Goal: Task Accomplishment & Management: Use online tool/utility

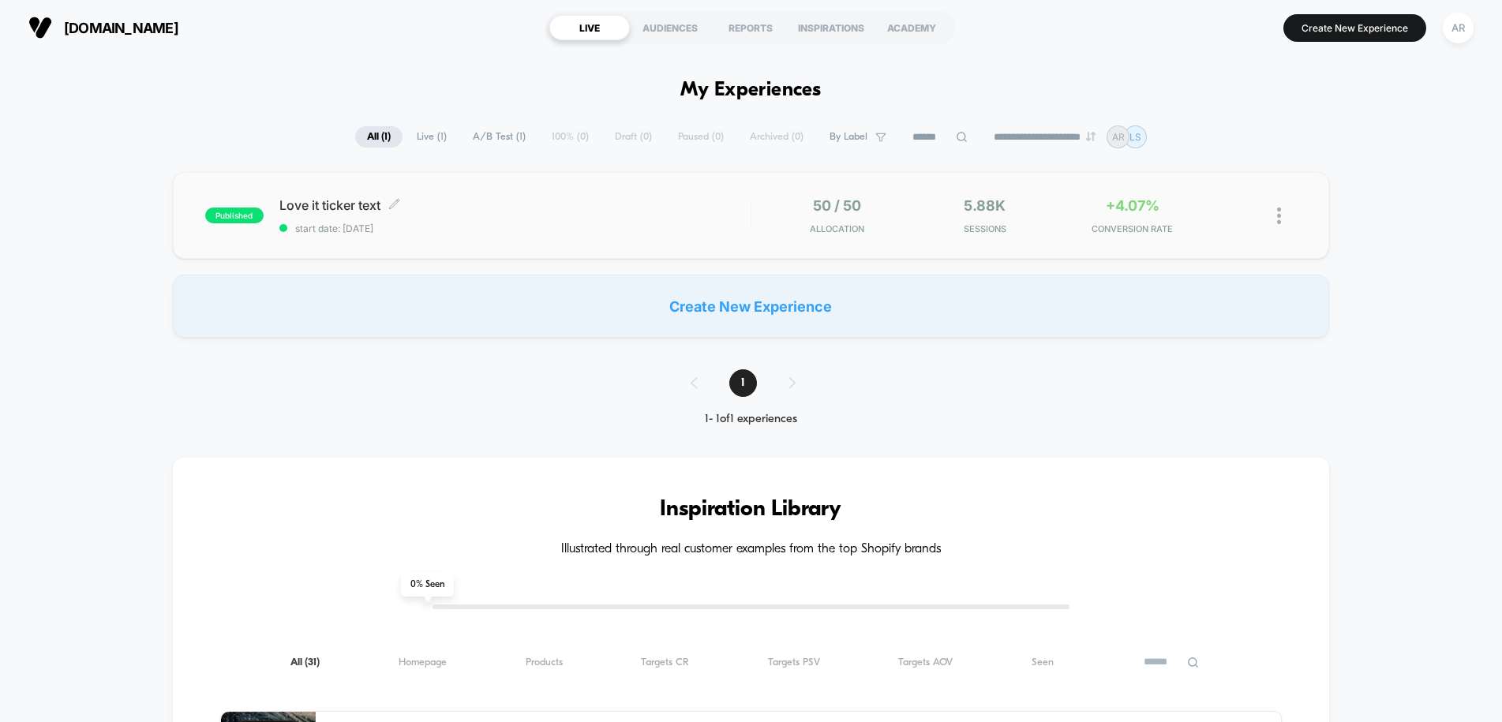
click at [586, 209] on span "Love it ticker text Click to edit experience details" at bounding box center [514, 205] width 471 height 16
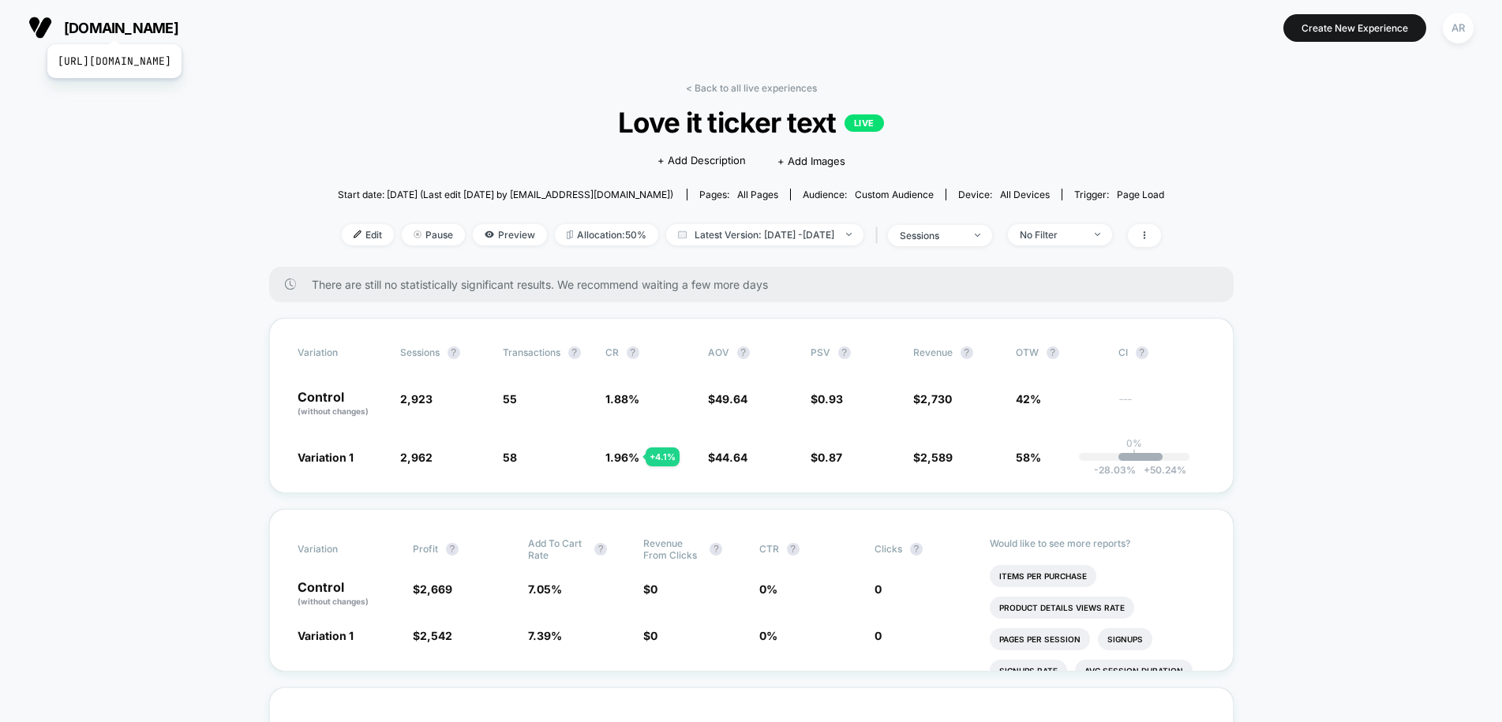
click at [150, 24] on span "[DOMAIN_NAME]" at bounding box center [121, 28] width 114 height 17
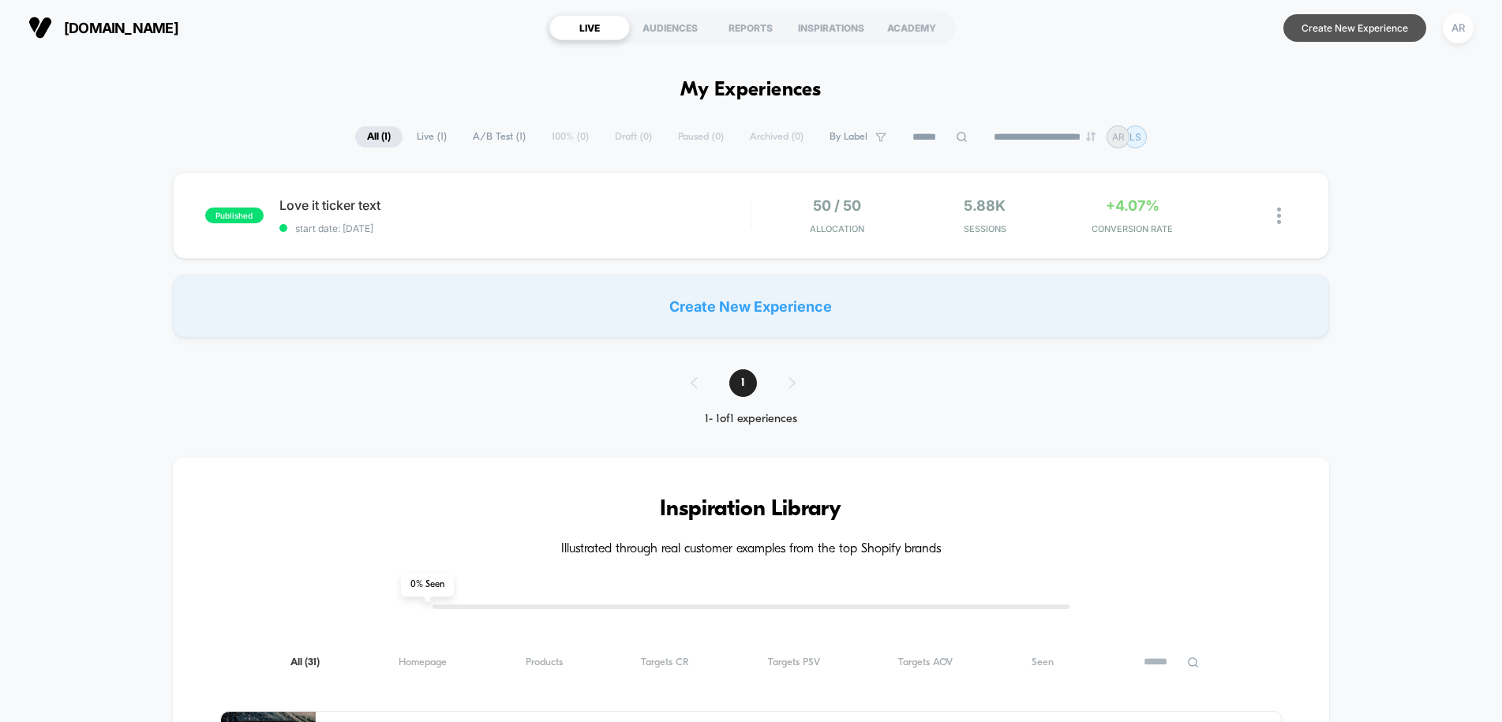
click at [1357, 36] on button "Create New Experience" at bounding box center [1354, 28] width 143 height 28
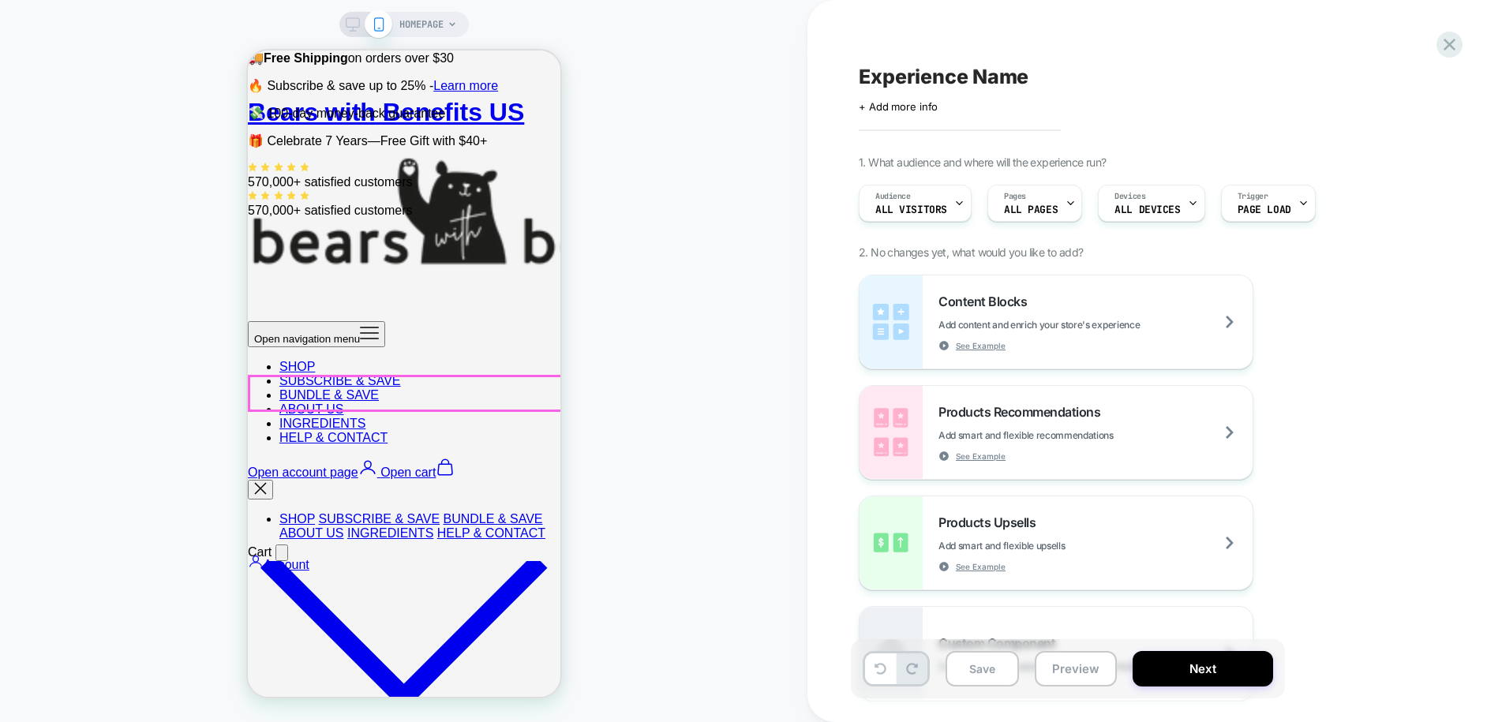
scroll to position [272, 0]
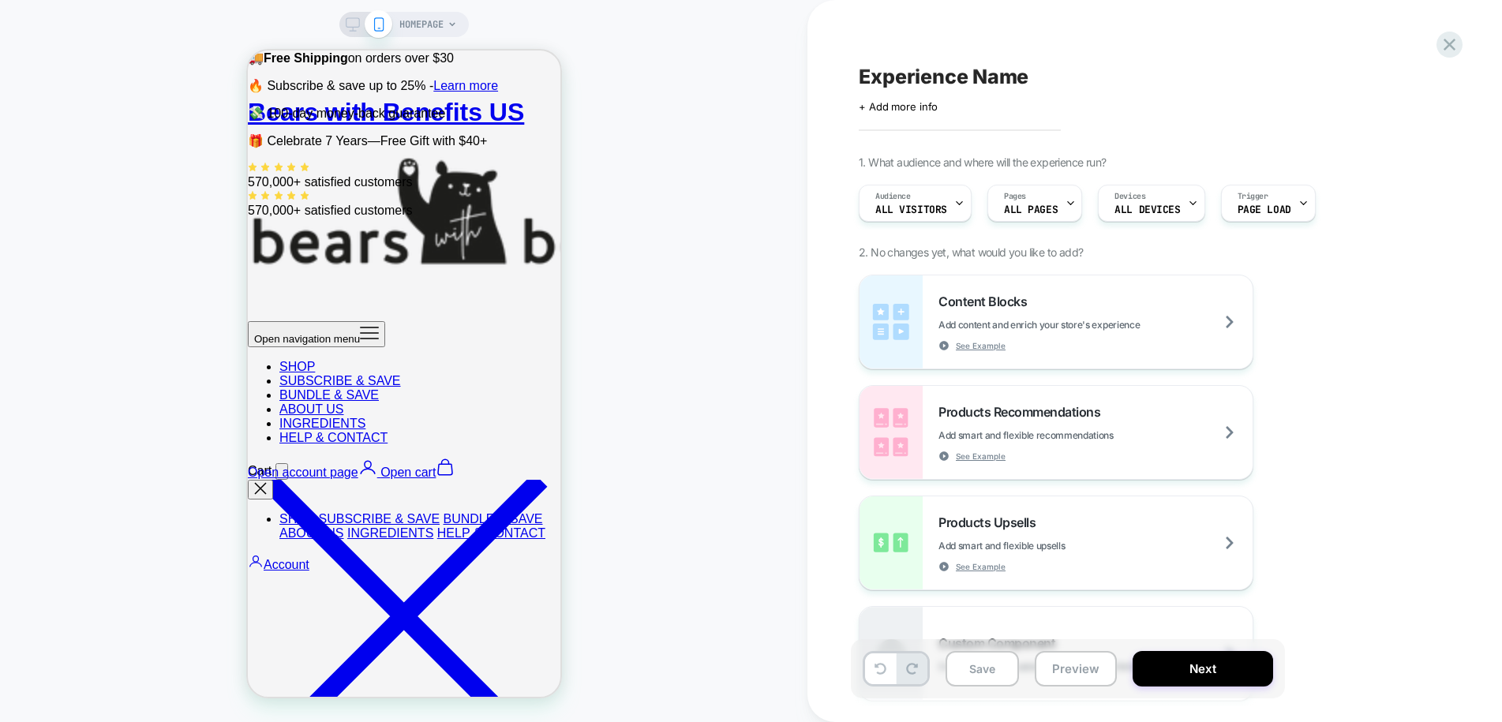
click at [431, 21] on span "HOMEPAGE" at bounding box center [421, 24] width 44 height 25
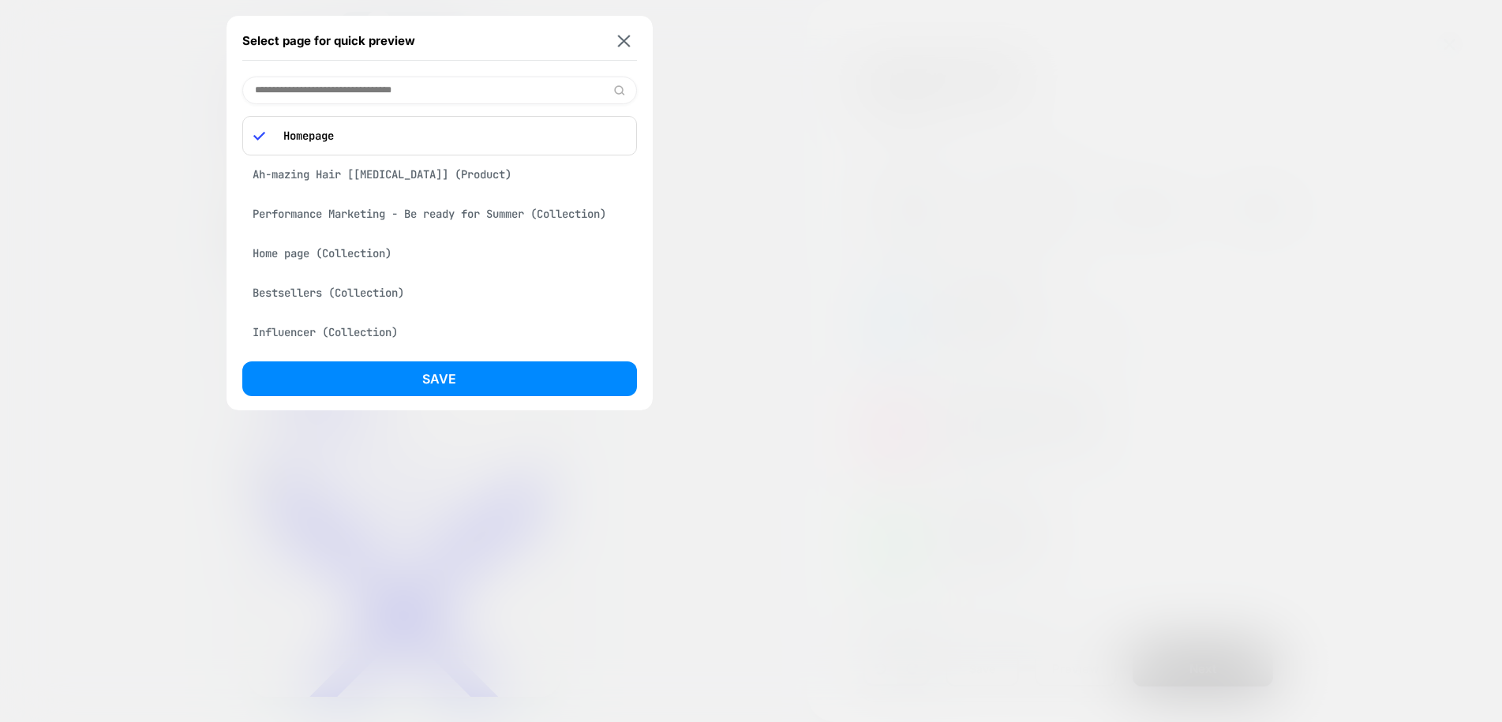
click at [492, 209] on div "Performance Marketing - Be ready for Summer (Collection)" at bounding box center [439, 214] width 395 height 30
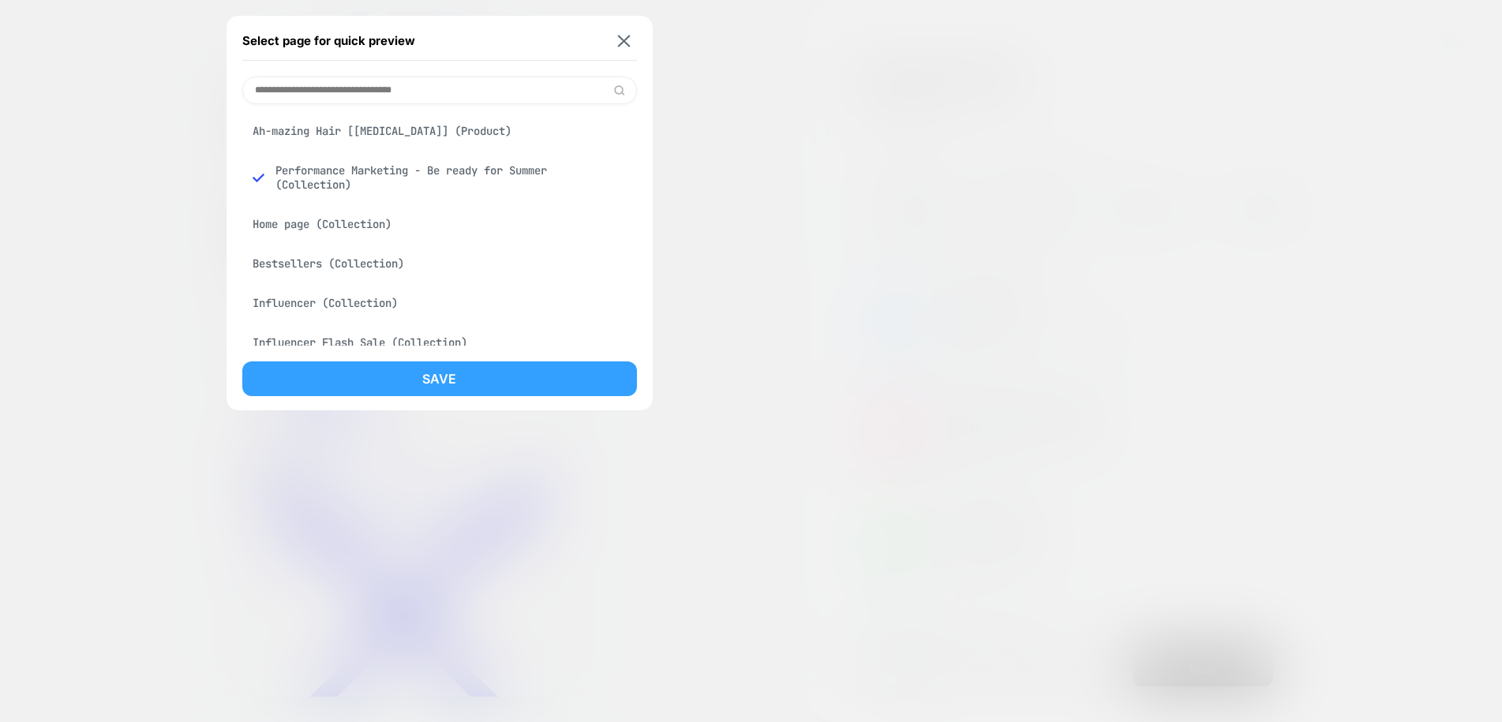
click at [475, 366] on button "Save" at bounding box center [439, 378] width 395 height 35
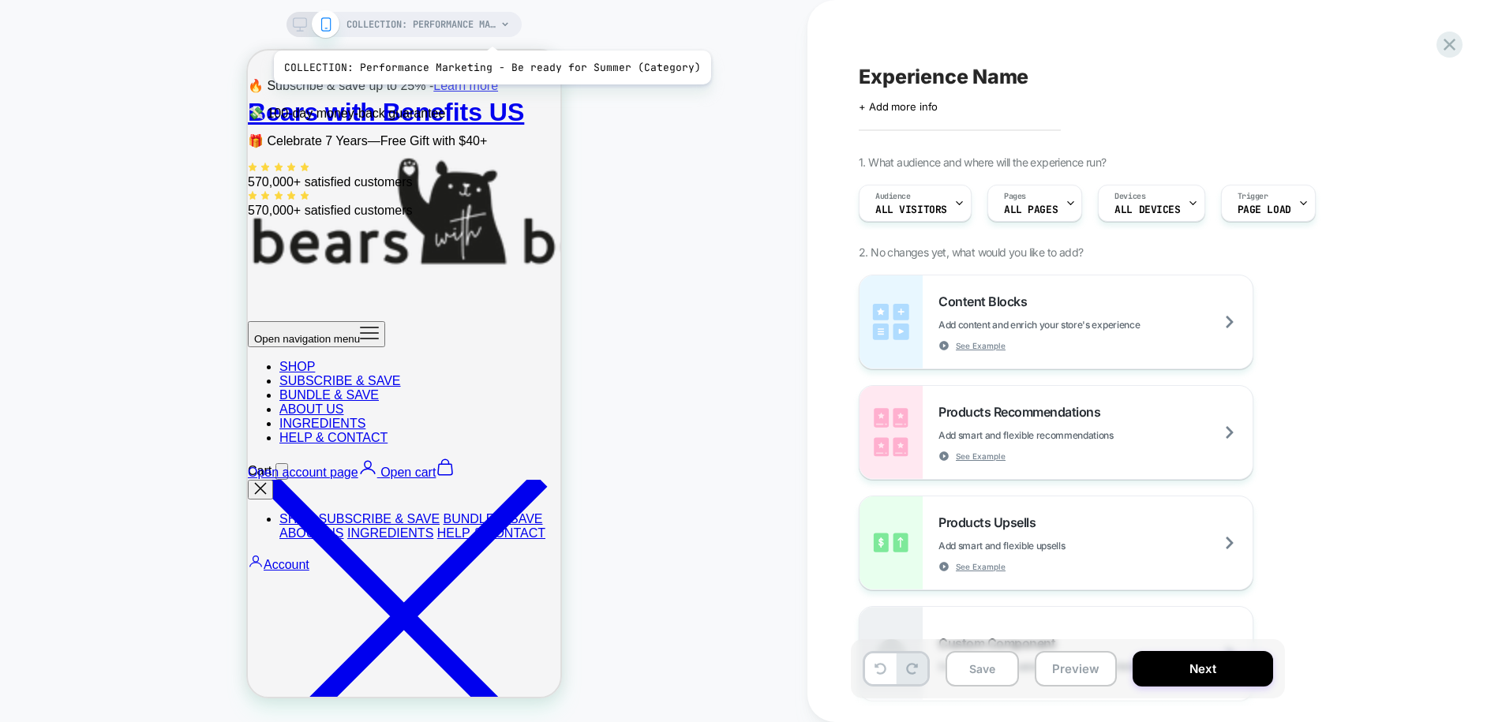
click at [487, 29] on span "COLLECTION: Performance Marketing - Be ready for Summer (Category)" at bounding box center [421, 24] width 150 height 25
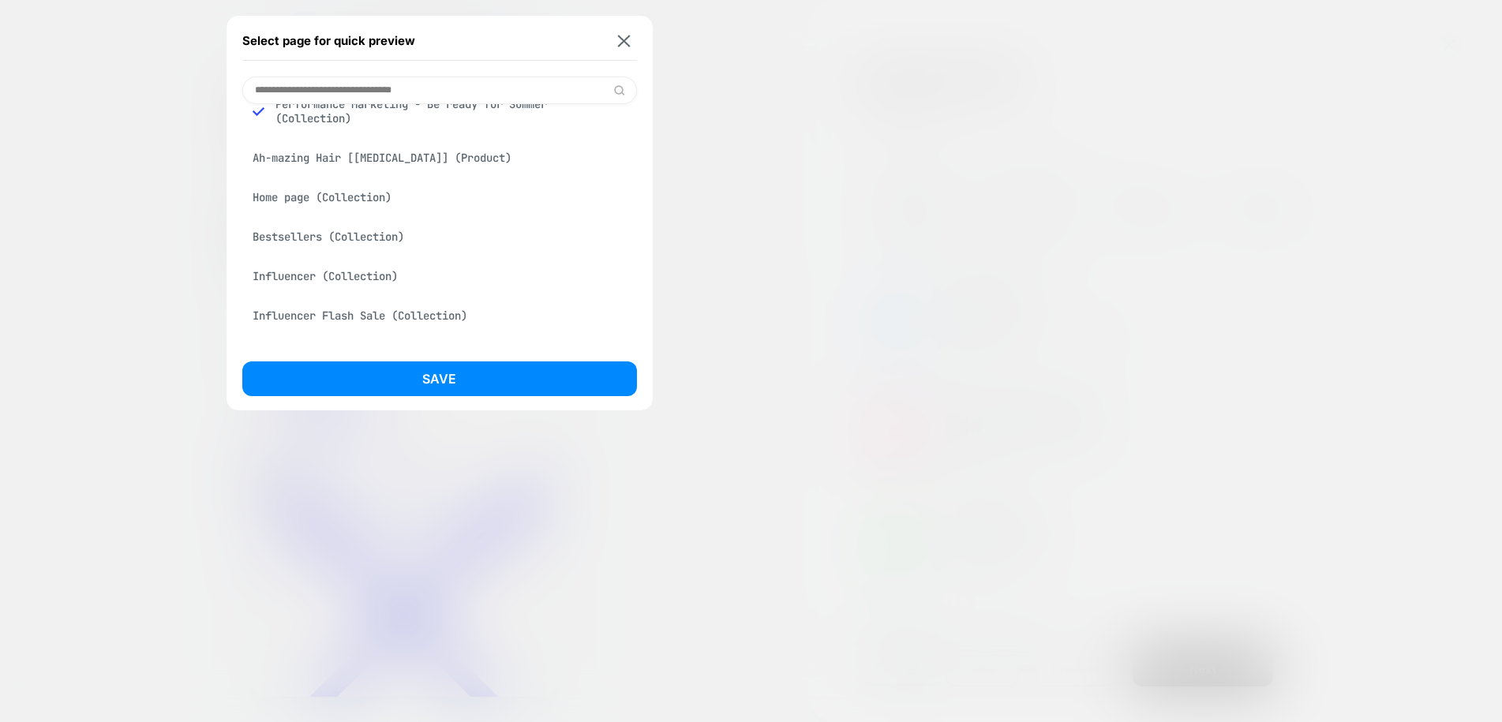
scroll to position [0, 0]
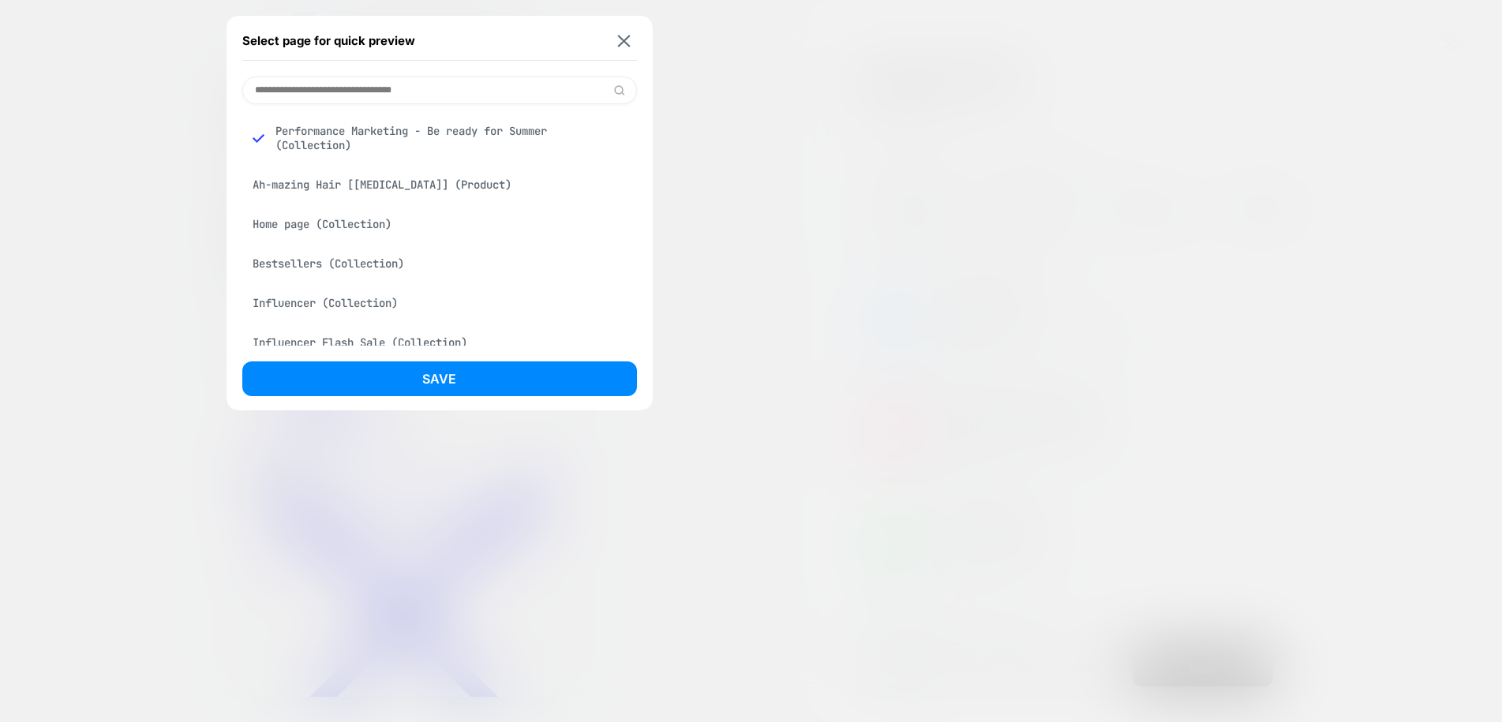
click at [360, 187] on div "Ah-mazing Hair [[MEDICAL_DATA]] (Product)" at bounding box center [439, 185] width 395 height 30
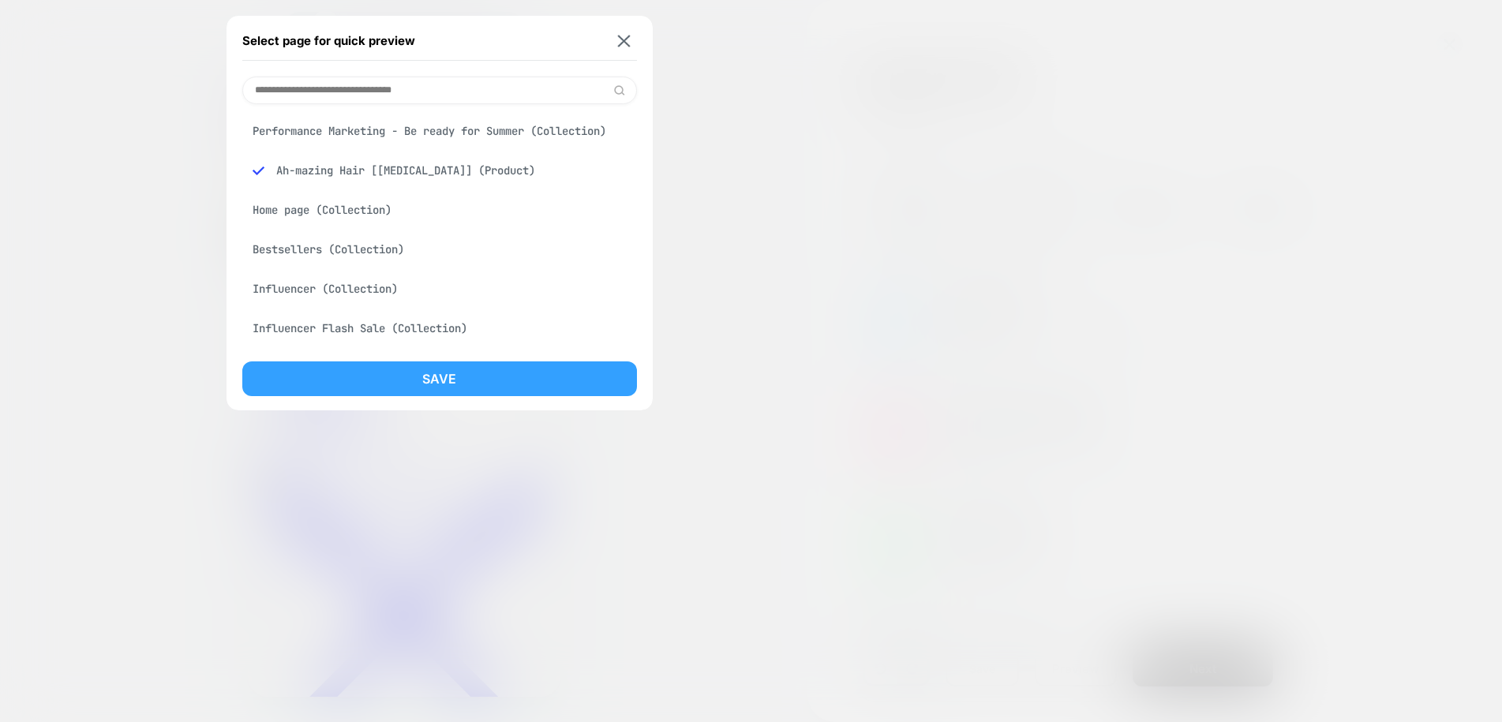
click at [410, 372] on button "Save" at bounding box center [439, 378] width 395 height 35
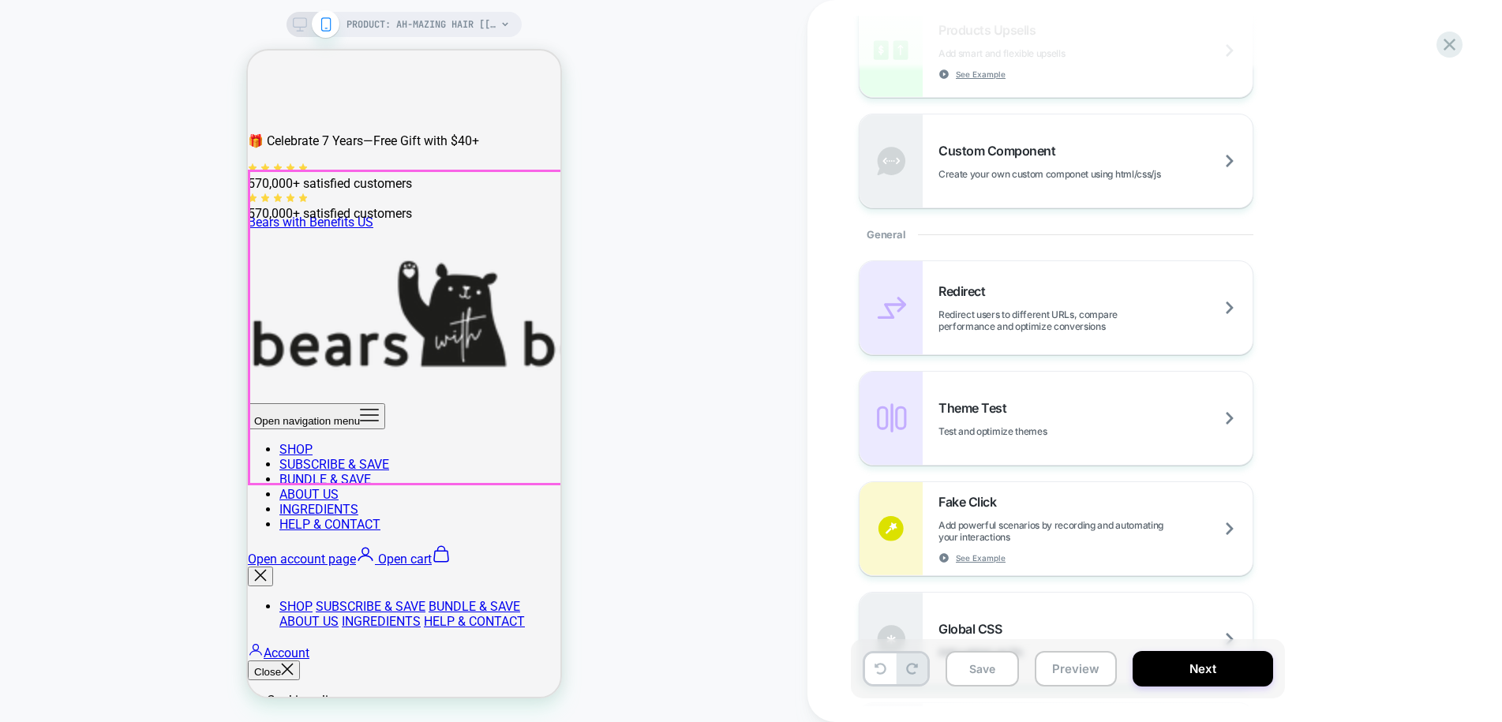
scroll to position [13, 0]
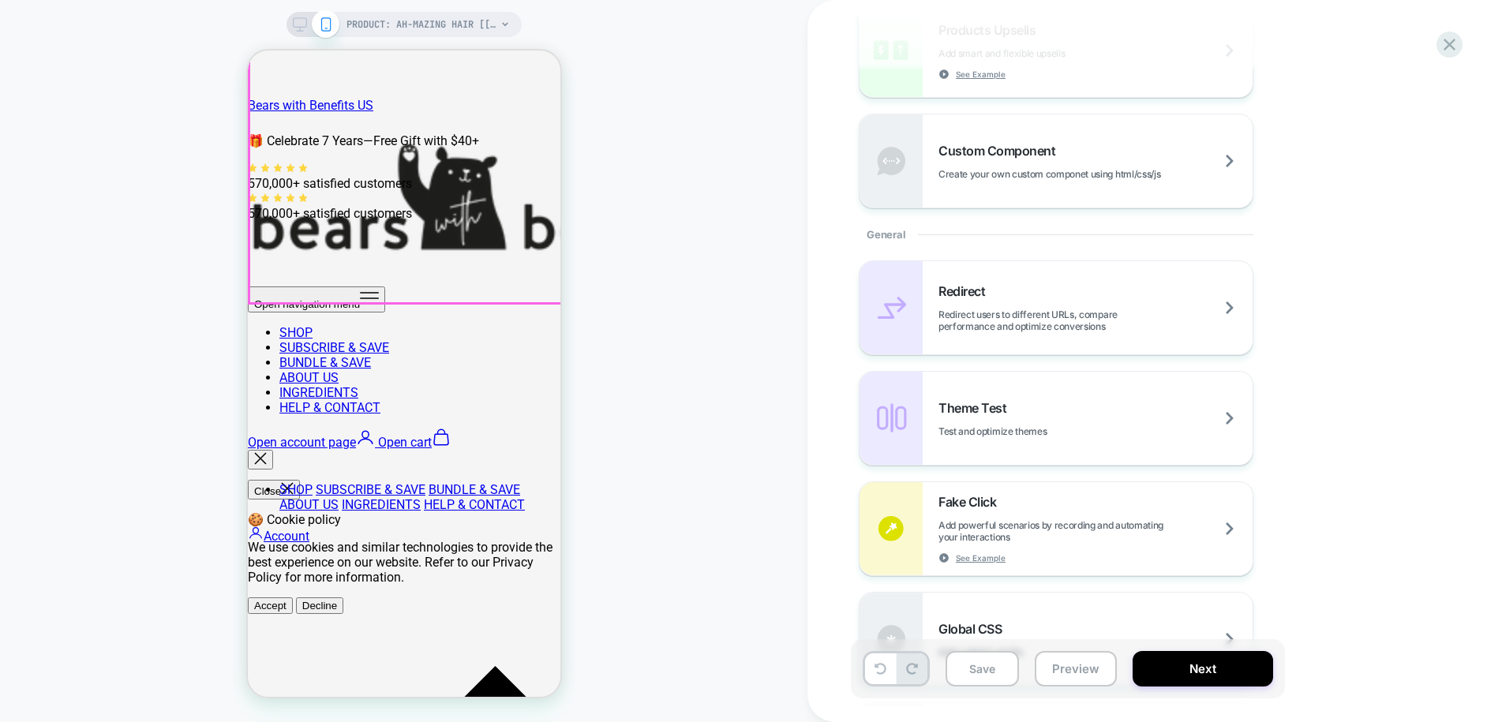
scroll to position [0, 0]
